Goal: Information Seeking & Learning: Learn about a topic

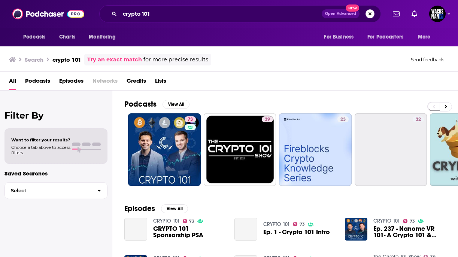
click at [370, 12] on button "Search podcasts, credits, & more..." at bounding box center [370, 13] width 9 height 9
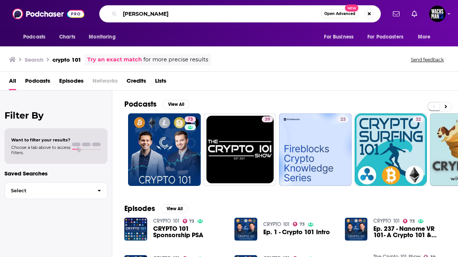
type input "[PERSON_NAME]"
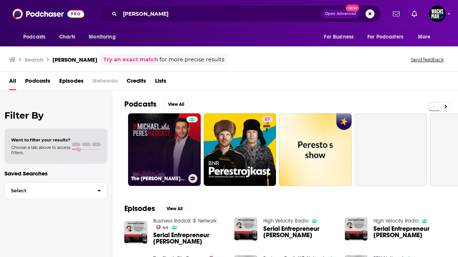
click at [165, 146] on link "The [PERSON_NAME] Podcast" at bounding box center [164, 150] width 73 height 73
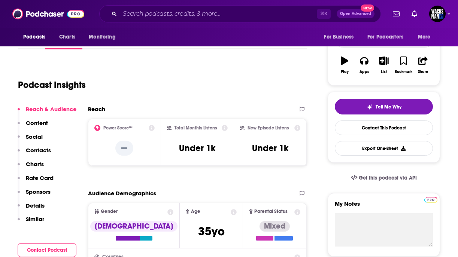
scroll to position [104, 0]
